Goal: Transaction & Acquisition: Download file/media

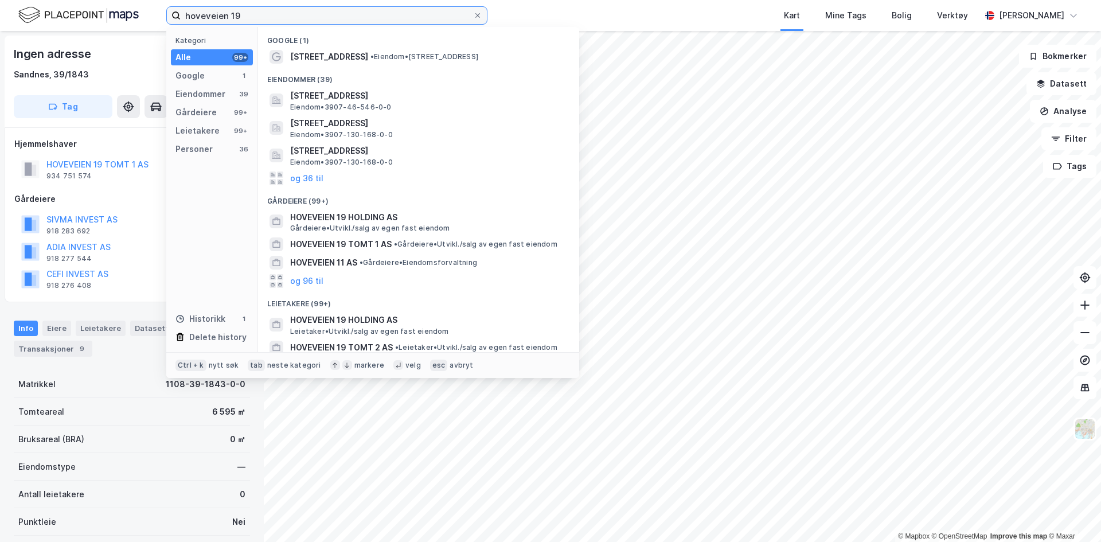
click at [252, 19] on input "hoveveien 19" at bounding box center [327, 15] width 292 height 17
drag, startPoint x: 271, startPoint y: 17, endPoint x: 142, endPoint y: 10, distance: 128.6
click at [142, 10] on div "hoveveien 19 Kategori Alle 99+ Google 1 Eiendommer 39 Gårdeiere 99+ Leietakere …" at bounding box center [550, 15] width 1101 height 31
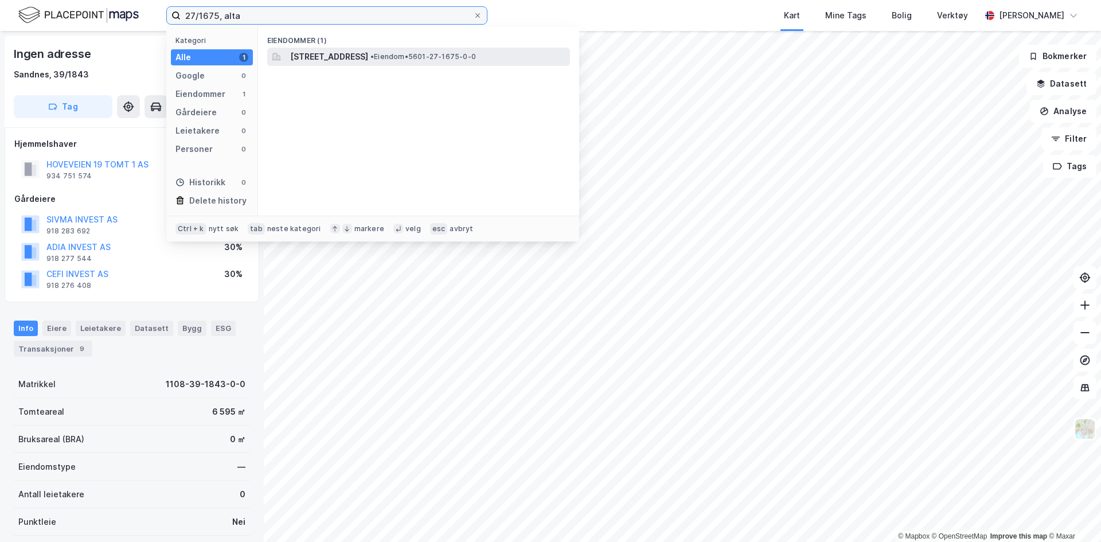
type input "27/1675, alta"
click at [350, 51] on span "[STREET_ADDRESS]" at bounding box center [329, 57] width 78 height 14
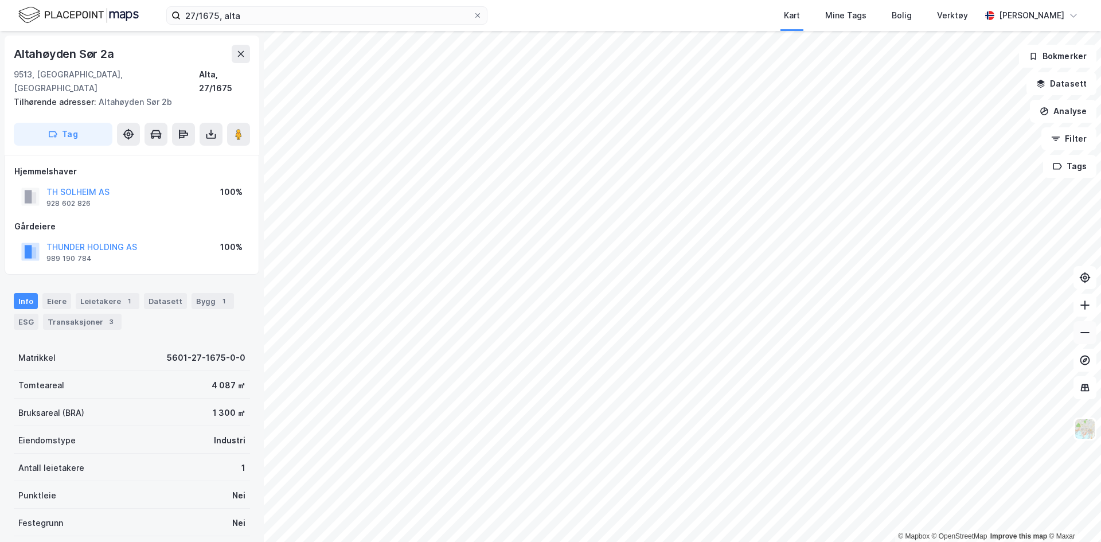
click at [1090, 336] on icon at bounding box center [1084, 332] width 11 height 11
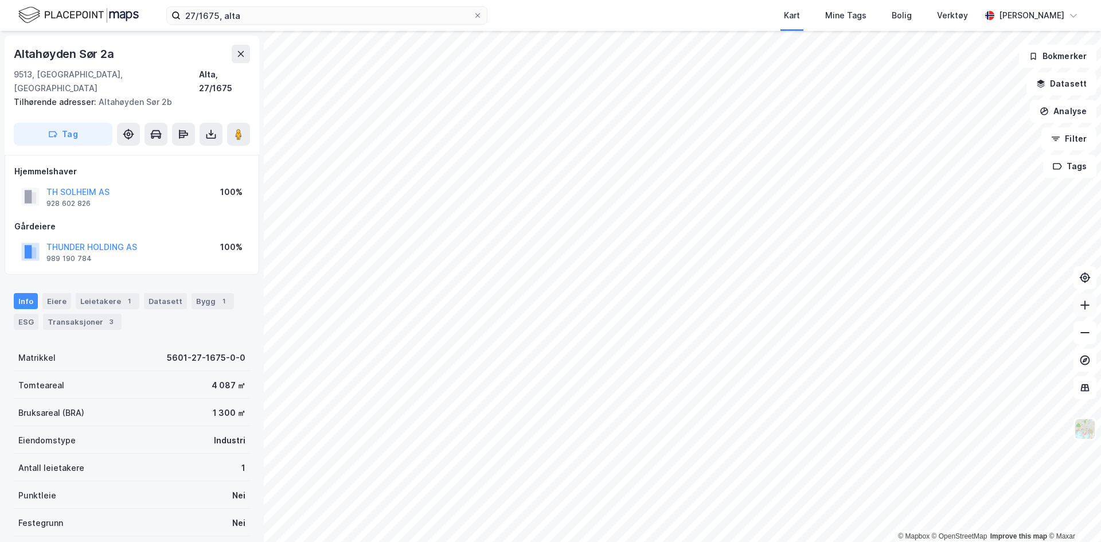
click at [1087, 313] on button at bounding box center [1085, 305] width 23 height 23
click at [1075, 85] on button "Datasett" at bounding box center [1062, 83] width 70 height 23
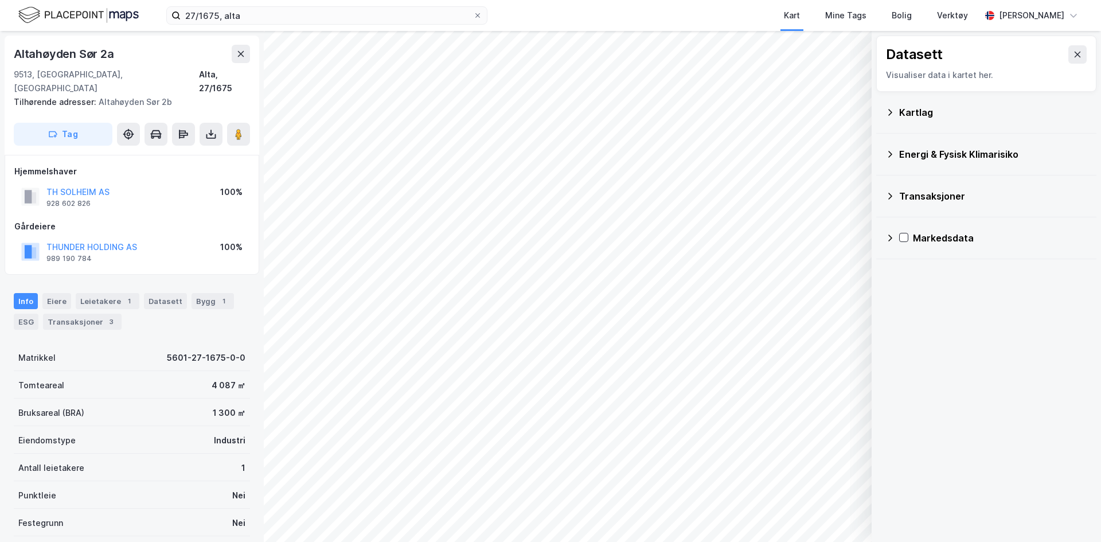
click at [927, 116] on div "Kartlag" at bounding box center [993, 113] width 188 height 14
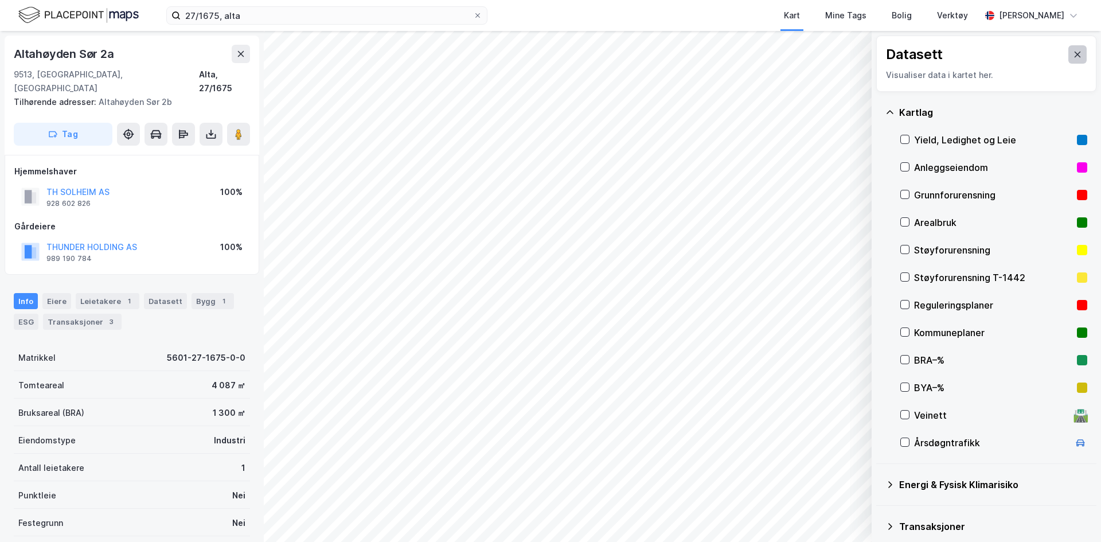
click at [1068, 54] on button at bounding box center [1077, 54] width 18 height 18
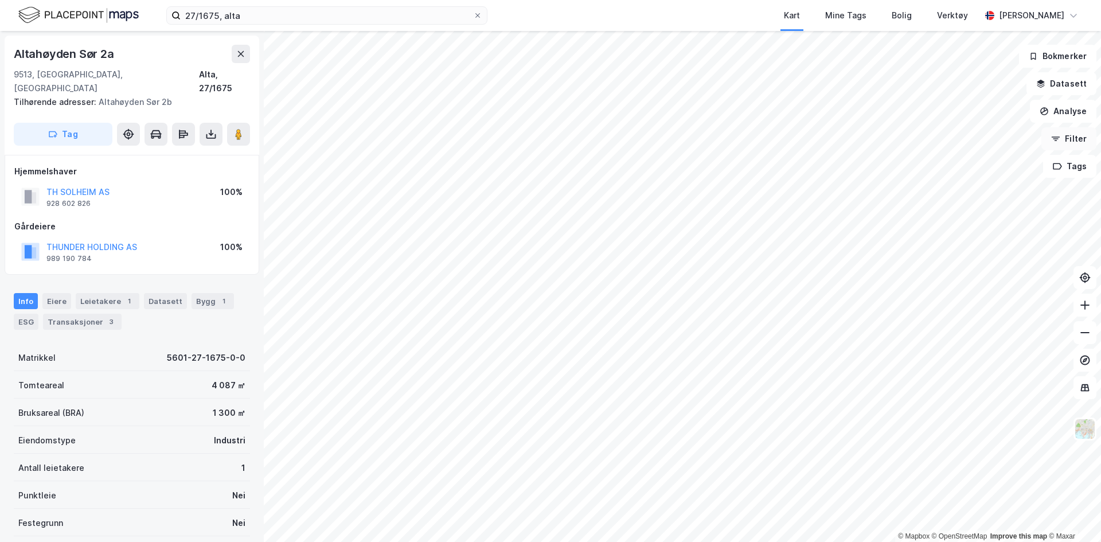
click at [1072, 139] on button "Filter" at bounding box center [1068, 138] width 55 height 23
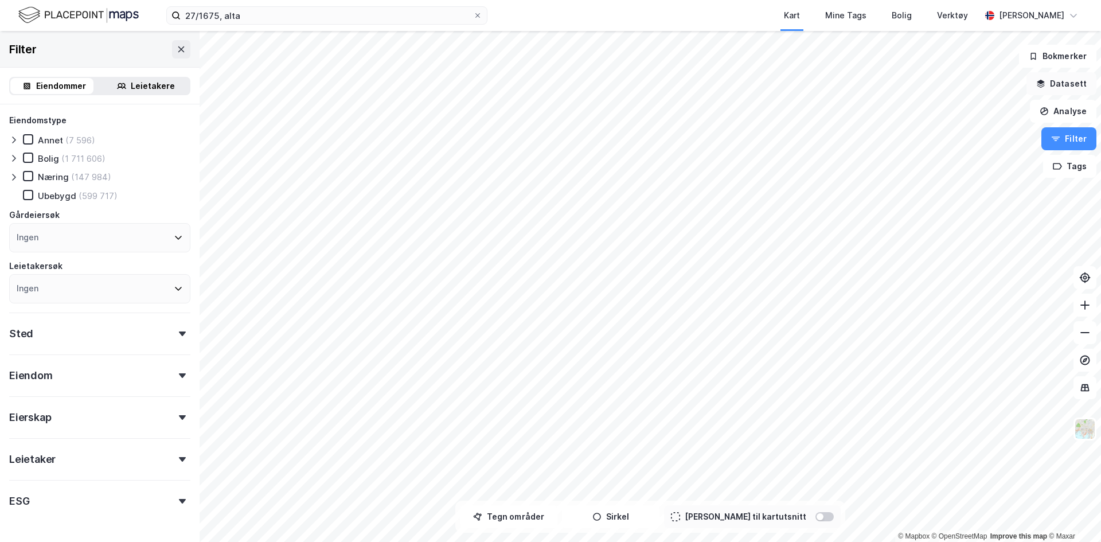
click at [1063, 82] on button "Datasett" at bounding box center [1062, 83] width 70 height 23
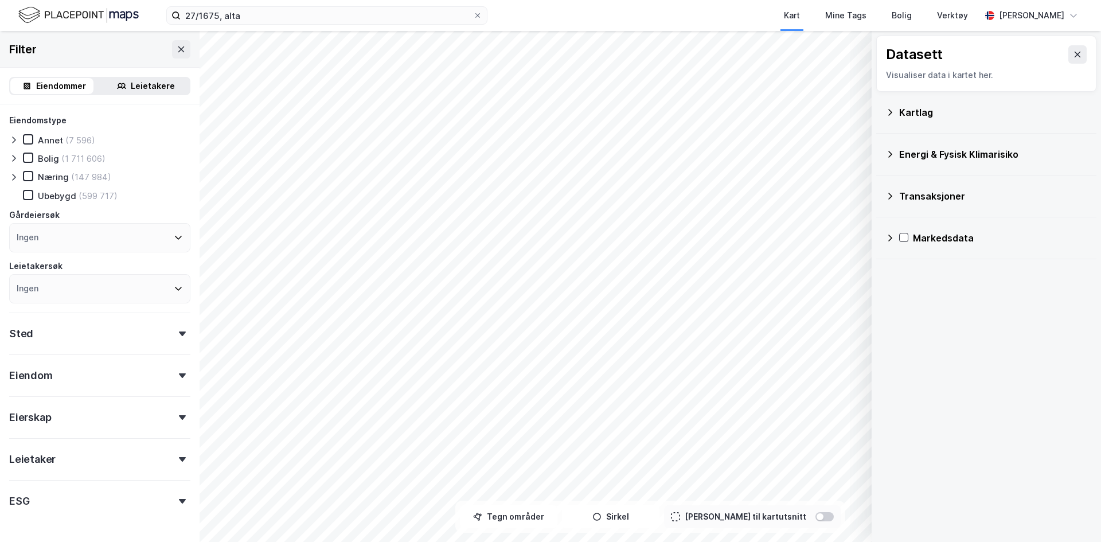
click at [893, 109] on icon at bounding box center [889, 112] width 9 height 9
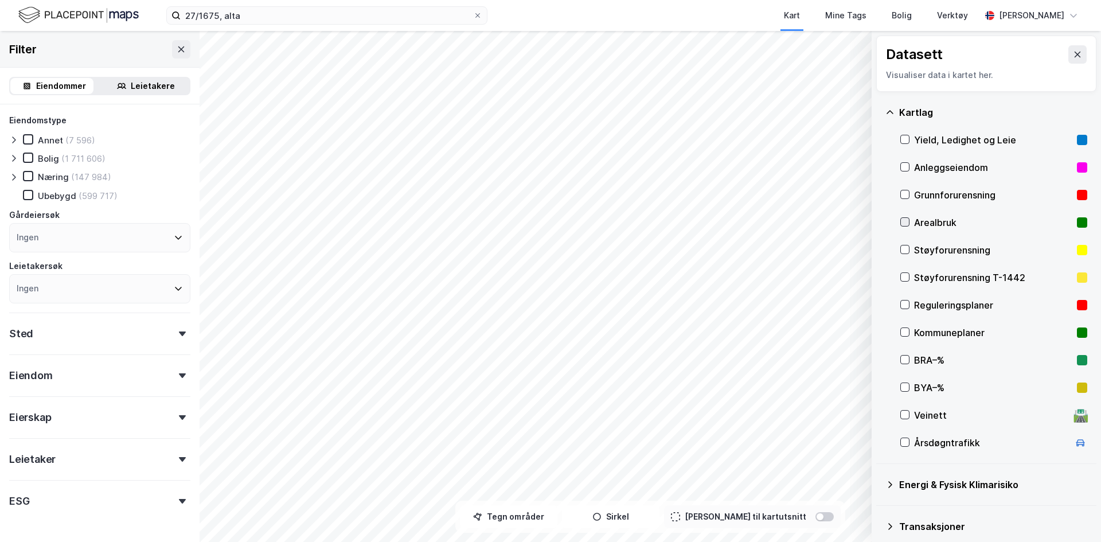
click at [908, 218] on icon at bounding box center [905, 222] width 8 height 8
click at [907, 302] on icon at bounding box center [905, 305] width 8 height 8
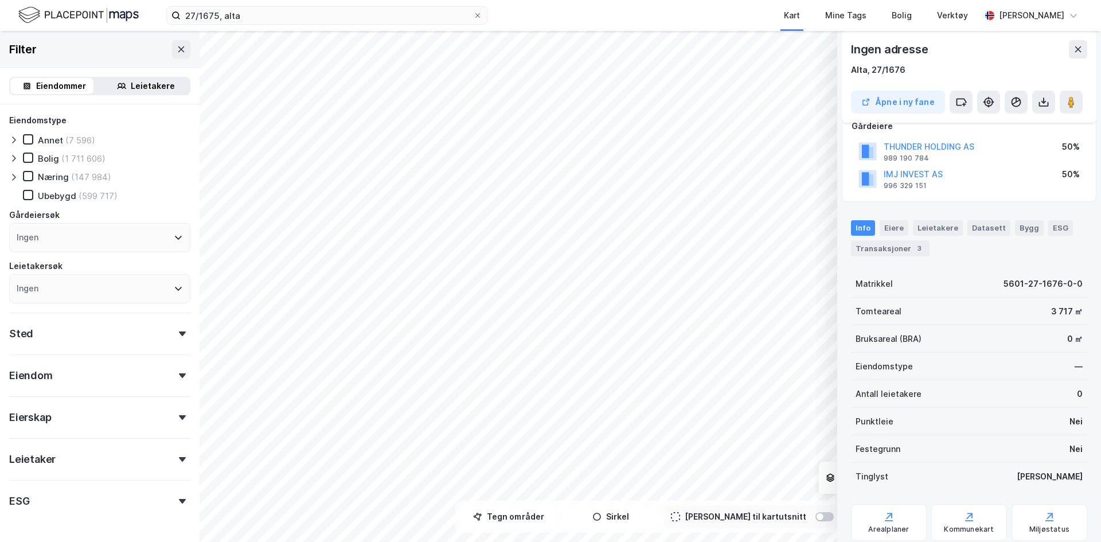
scroll to position [109, 0]
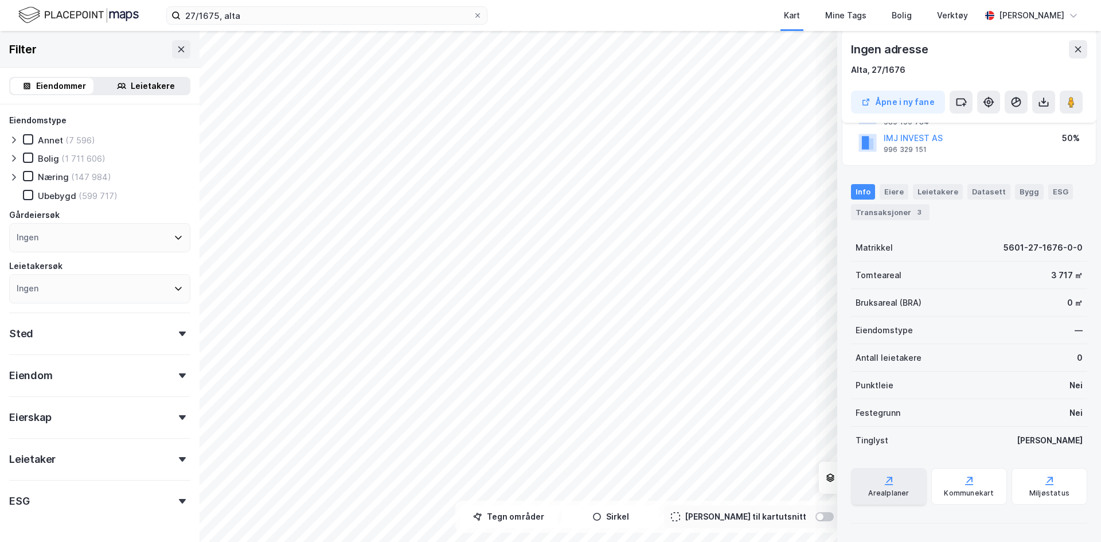
click at [885, 489] on div "Arealplaner" at bounding box center [888, 493] width 41 height 9
click at [92, 178] on div "(147 984)" at bounding box center [91, 176] width 40 height 11
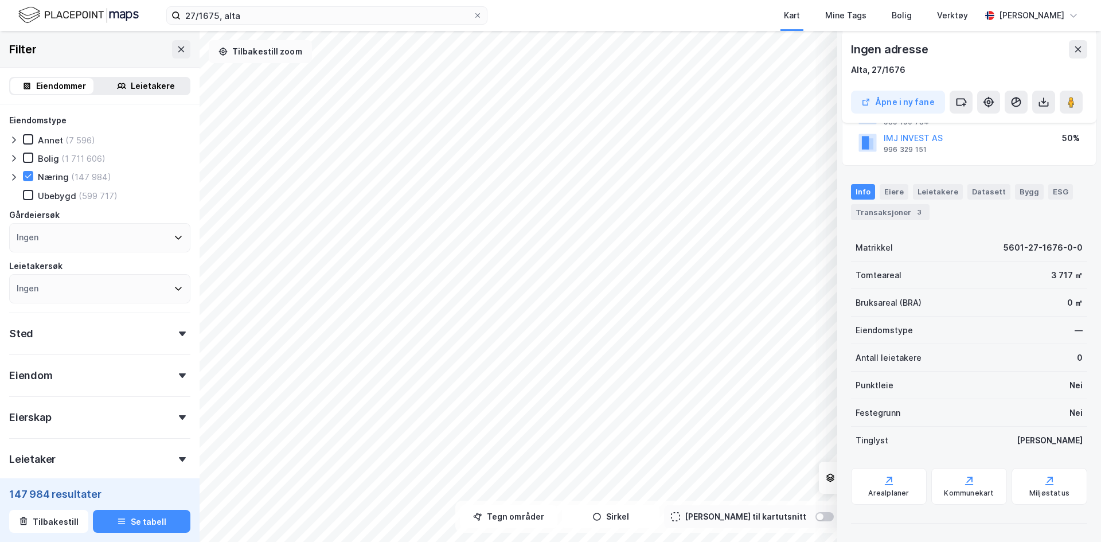
click at [291, 53] on button "Tilbakestill zoom" at bounding box center [260, 51] width 103 height 23
click at [31, 176] on icon at bounding box center [28, 176] width 8 height 8
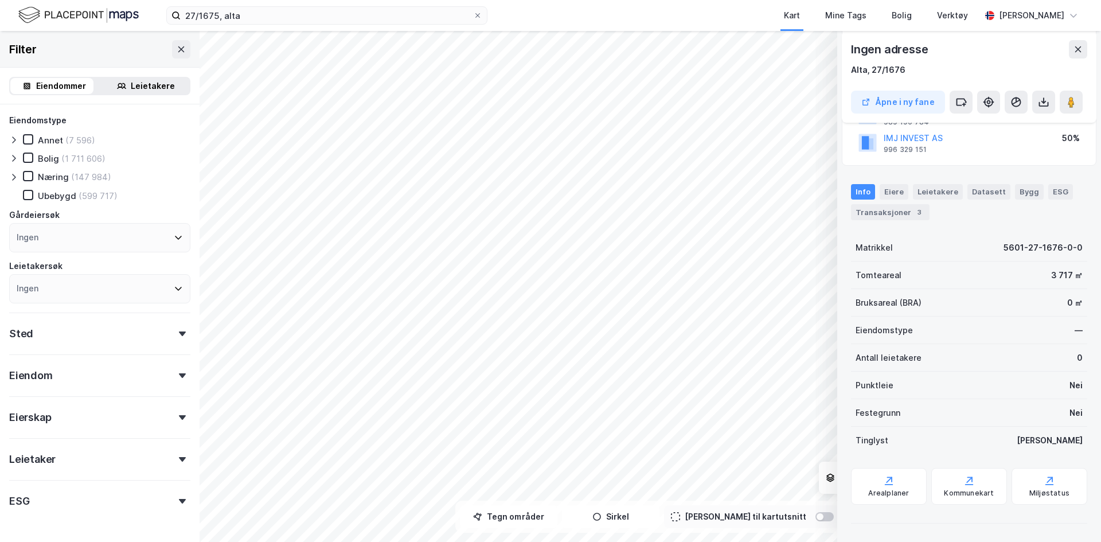
click at [825, 485] on div at bounding box center [843, 478] width 48 height 32
click at [1082, 44] on button at bounding box center [1078, 49] width 18 height 18
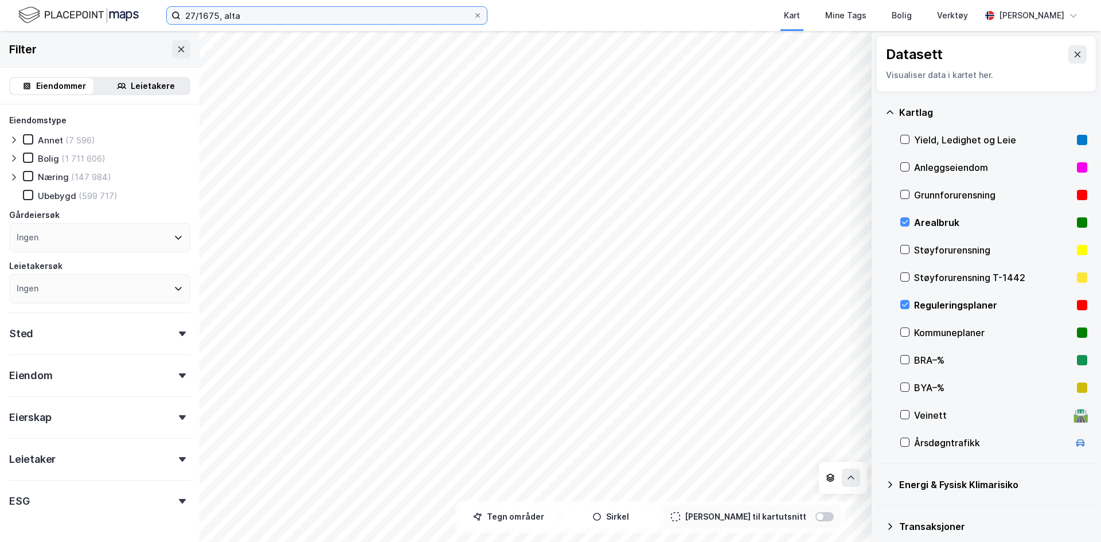
click at [275, 20] on input "27/1675, alta" at bounding box center [327, 15] width 292 height 17
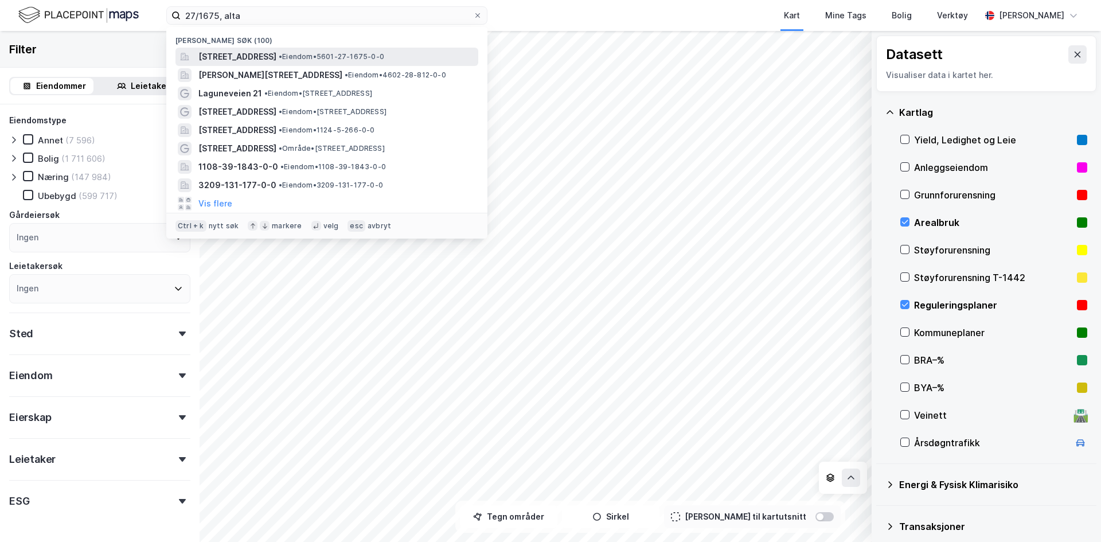
click at [268, 56] on span "[STREET_ADDRESS]" at bounding box center [237, 57] width 78 height 14
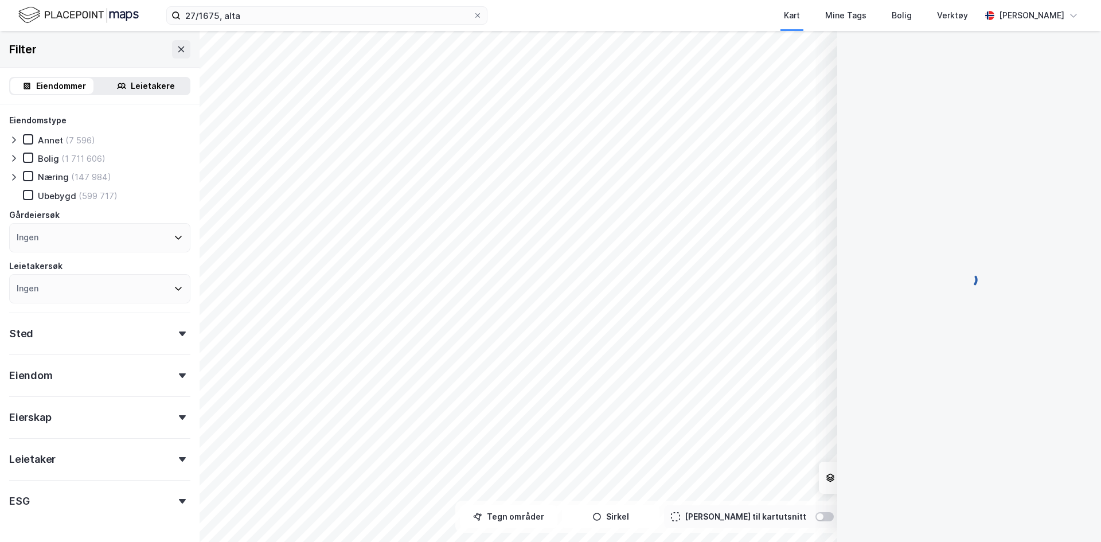
scroll to position [96, 0]
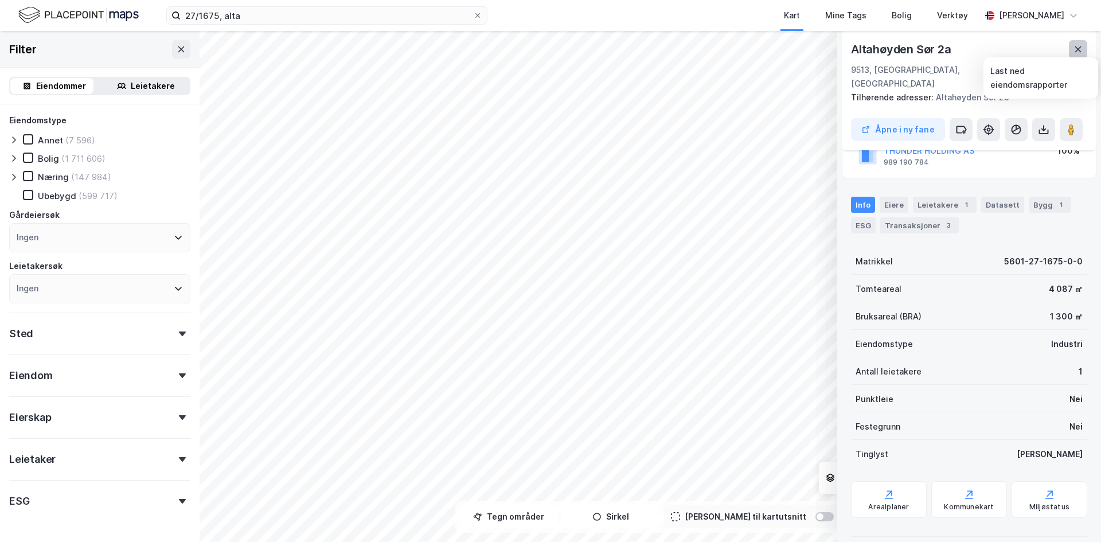
click at [1076, 49] on icon at bounding box center [1078, 49] width 9 height 9
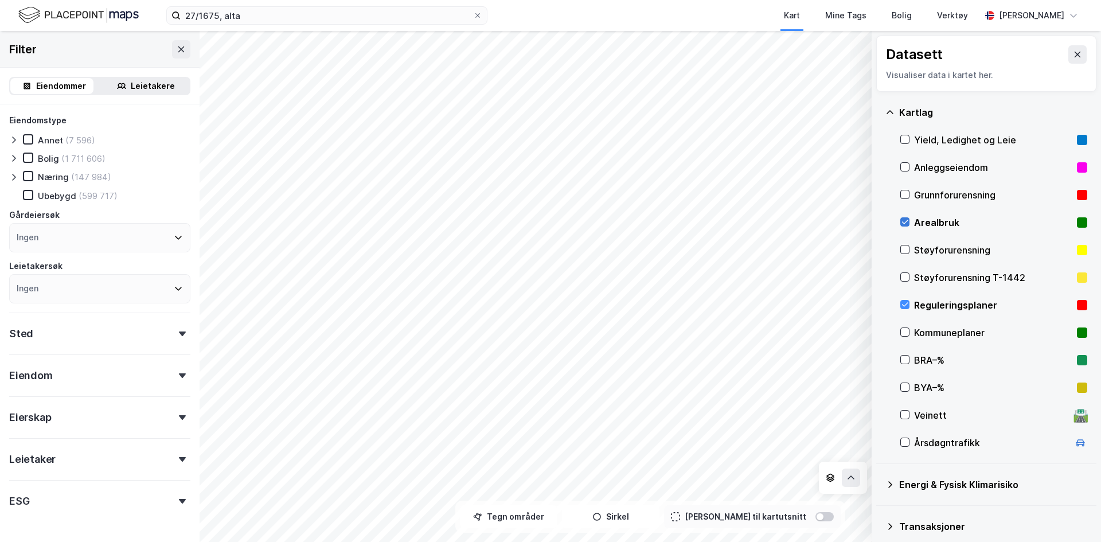
click at [905, 219] on icon at bounding box center [905, 222] width 8 height 8
click at [902, 303] on icon at bounding box center [905, 305] width 8 height 8
click at [274, 11] on input "27/1675, alta" at bounding box center [327, 15] width 292 height 17
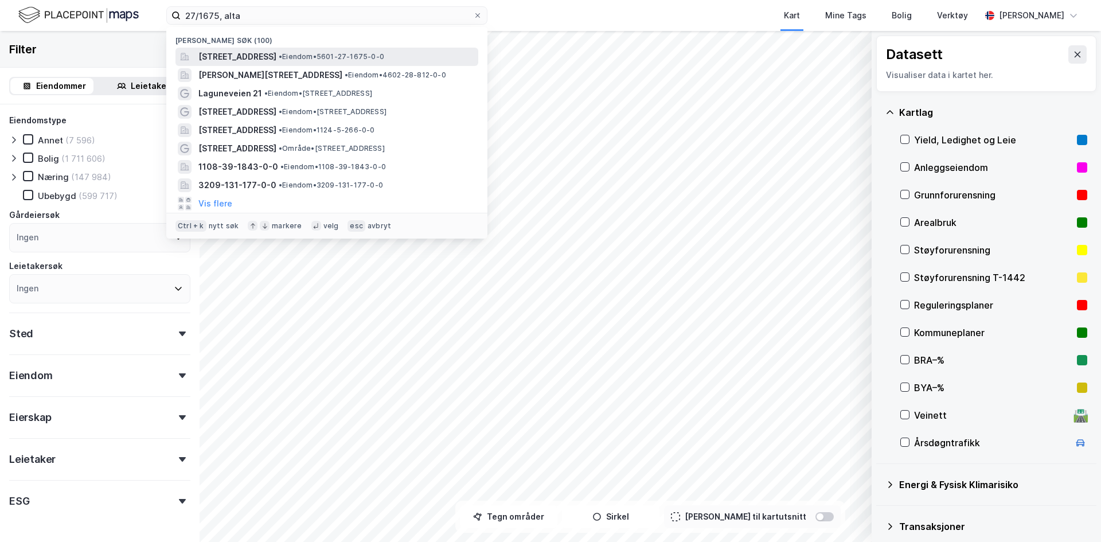
click at [256, 50] on span "[STREET_ADDRESS]" at bounding box center [237, 57] width 78 height 14
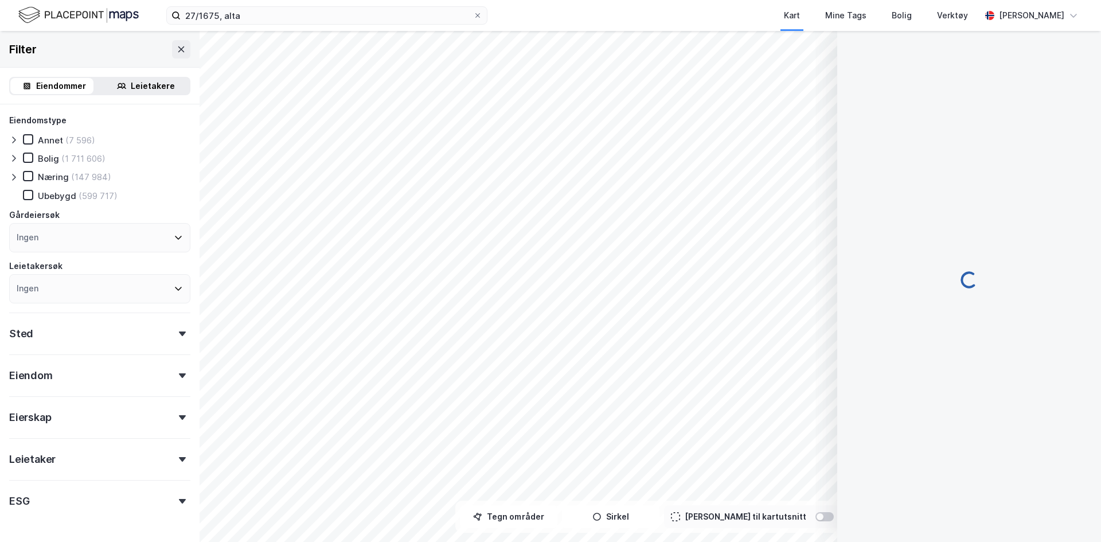
scroll to position [96, 0]
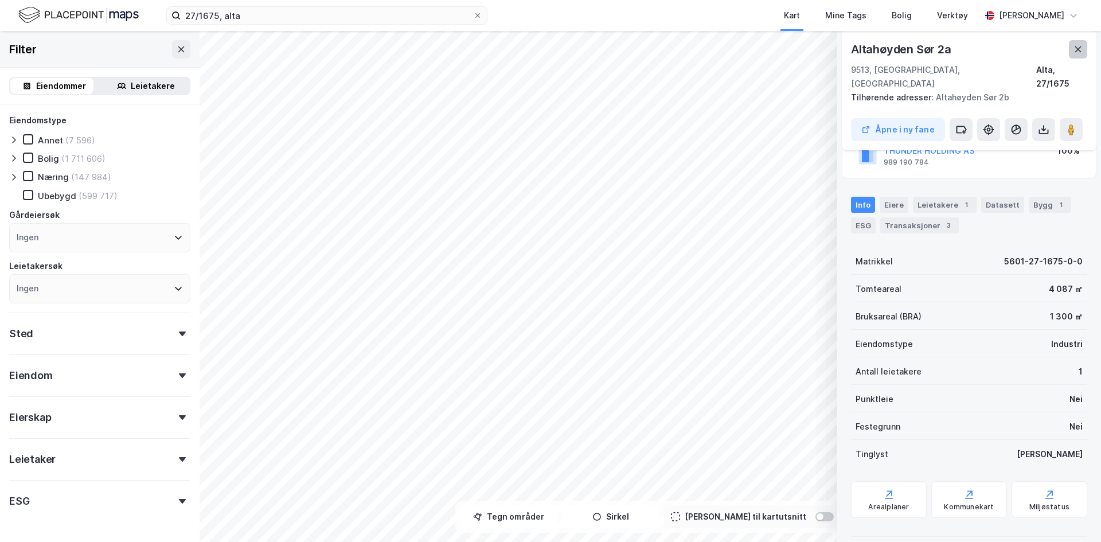
click at [1080, 53] on icon at bounding box center [1078, 49] width 9 height 9
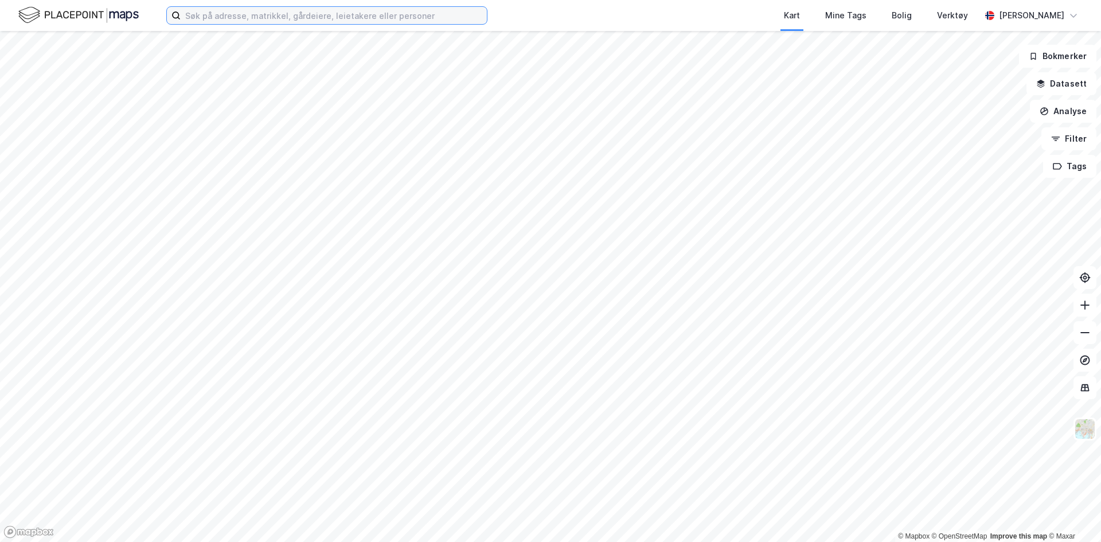
click at [265, 17] on input at bounding box center [334, 15] width 306 height 17
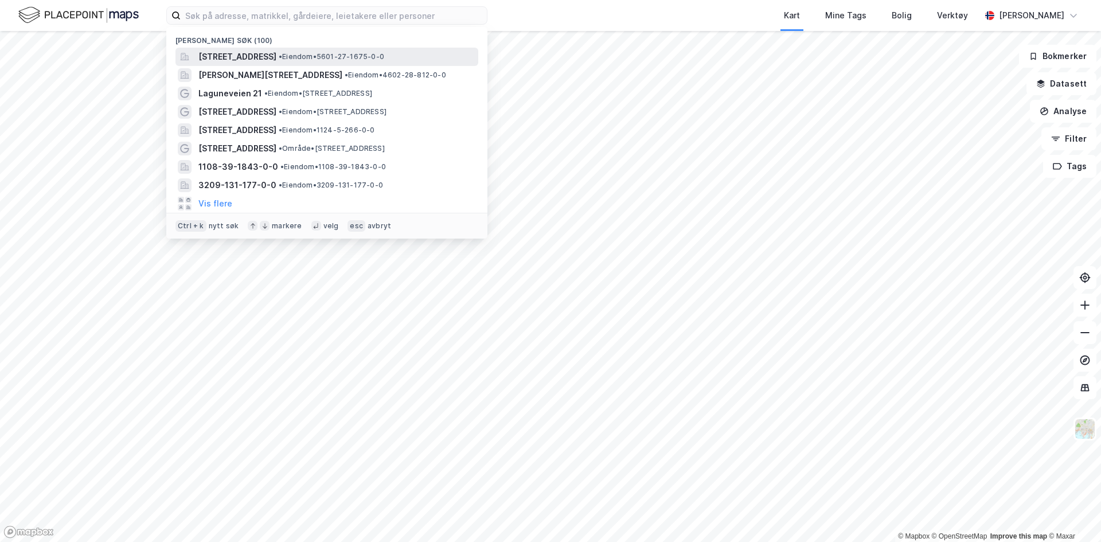
click at [242, 53] on span "[STREET_ADDRESS]" at bounding box center [237, 57] width 78 height 14
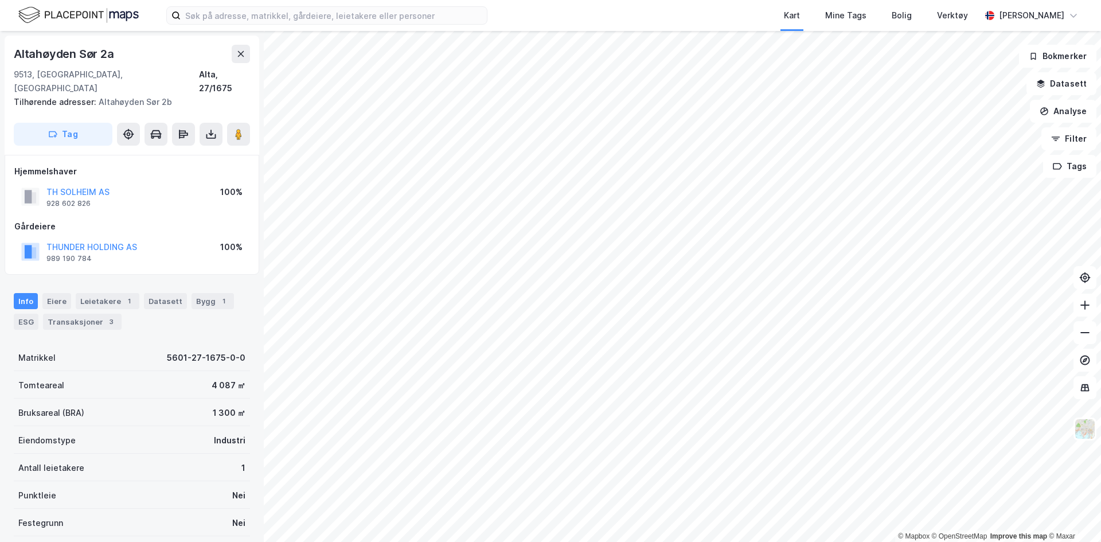
scroll to position [96, 0]
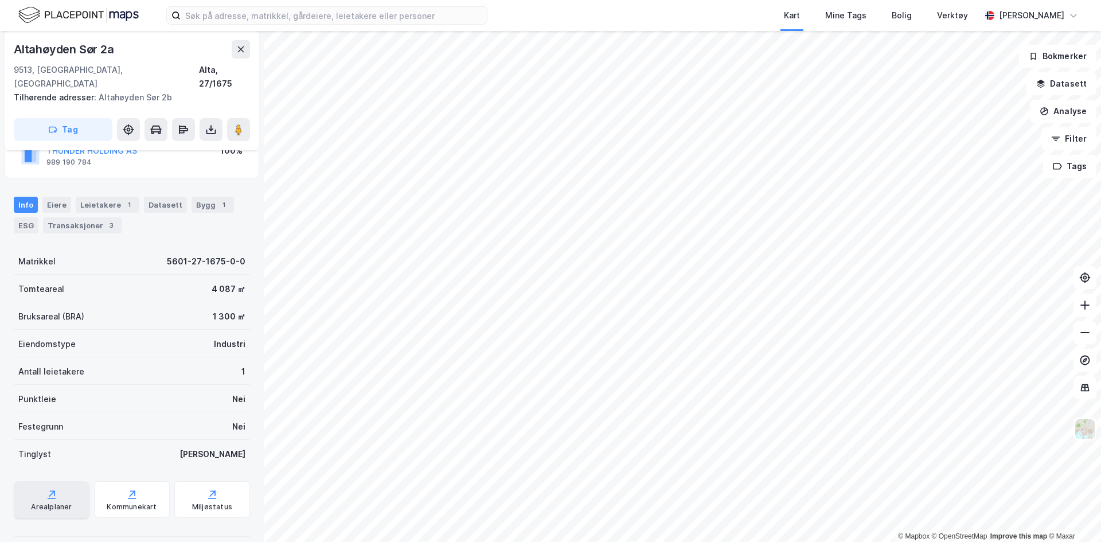
click at [39, 485] on div "Arealplaner" at bounding box center [52, 499] width 76 height 37
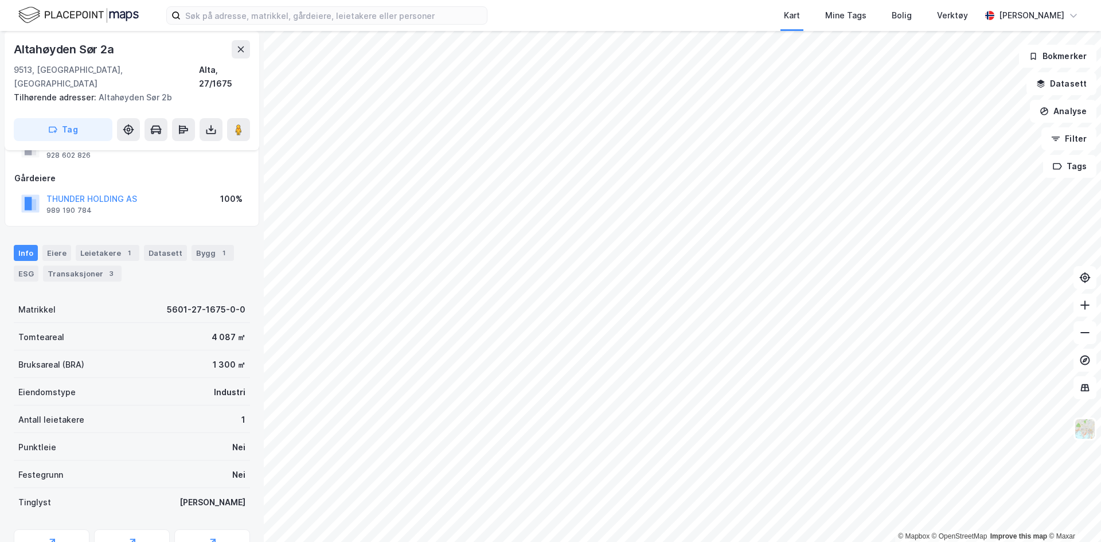
scroll to position [0, 0]
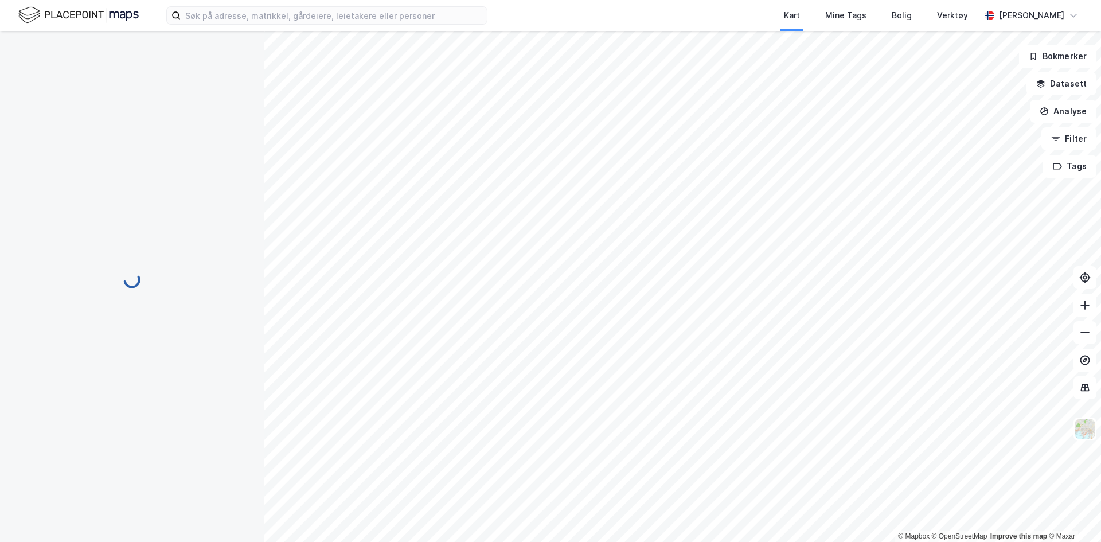
scroll to position [9, 0]
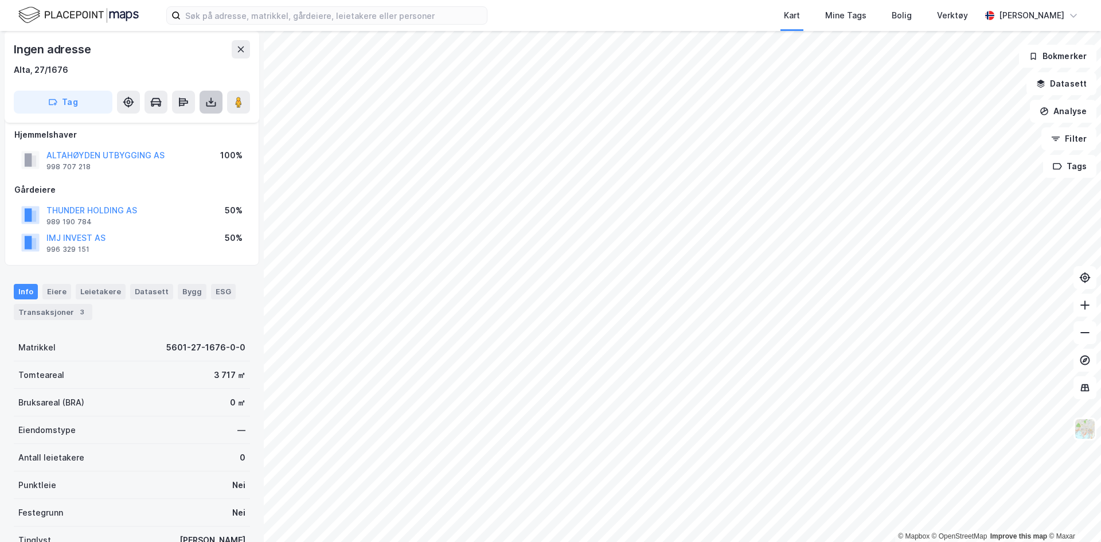
click at [213, 104] on icon at bounding box center [210, 101] width 11 height 11
click at [185, 126] on div "Last ned grunnbok" at bounding box center [154, 124] width 67 height 9
